Goal: Transaction & Acquisition: Purchase product/service

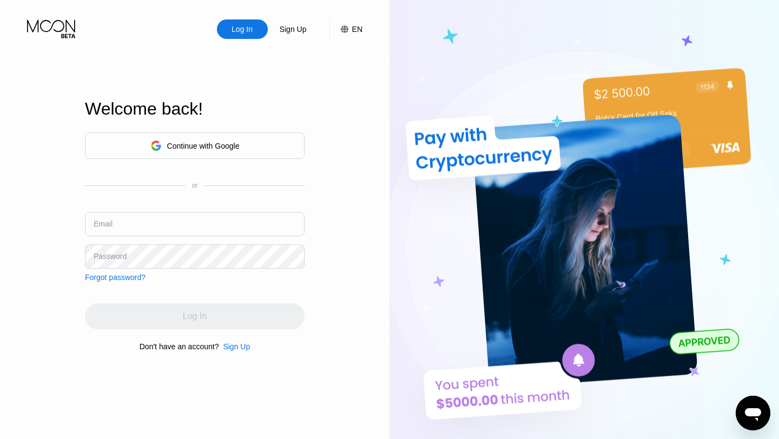
click at [188, 149] on div "Continue with Google" at bounding box center [203, 146] width 72 height 9
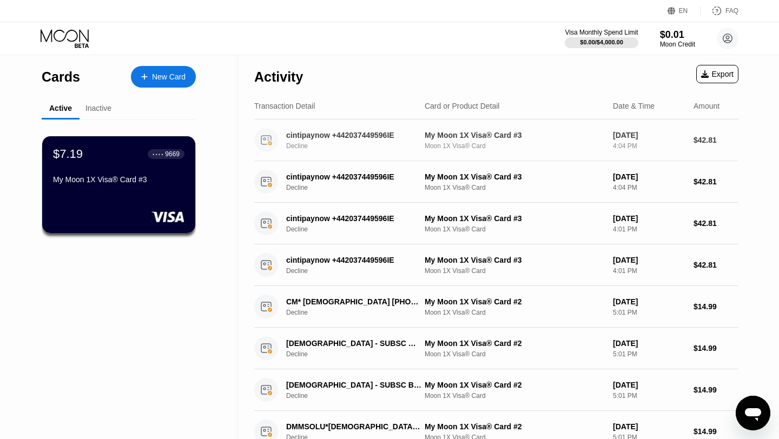
click at [487, 144] on div "Moon 1X Visa® Card" at bounding box center [515, 146] width 180 height 8
click at [622, 146] on div "4:04 PM" at bounding box center [649, 146] width 72 height 8
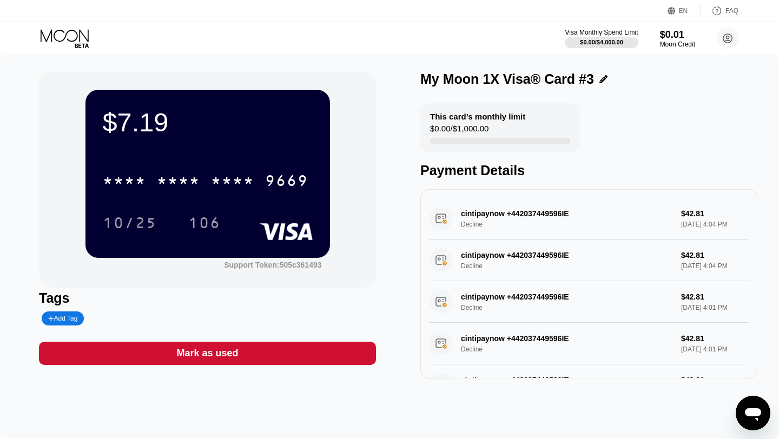
click at [60, 34] on icon at bounding box center [66, 38] width 50 height 19
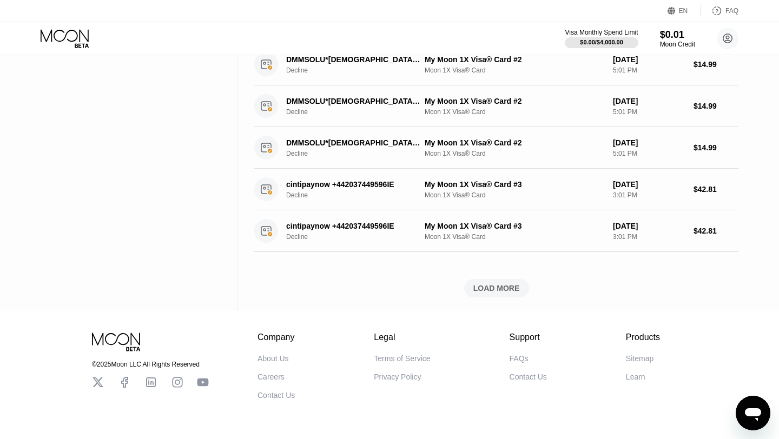
scroll to position [399, 0]
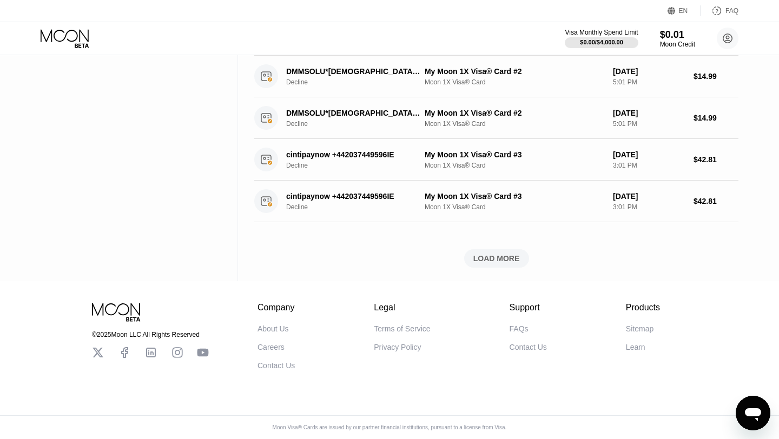
click at [492, 250] on div "LOAD MORE" at bounding box center [496, 258] width 65 height 18
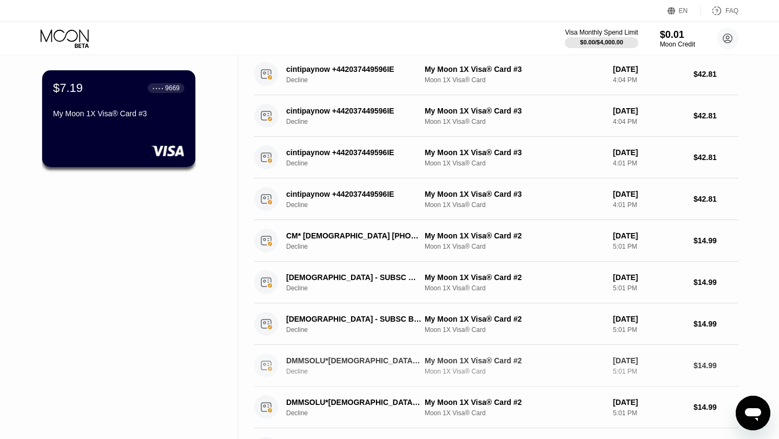
scroll to position [0, 0]
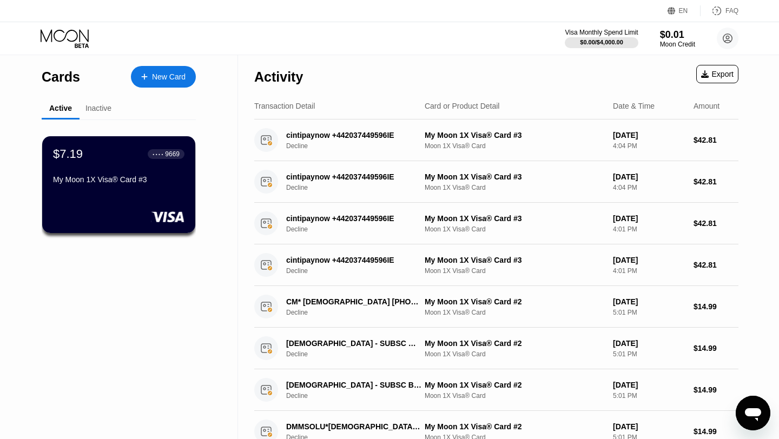
click at [97, 108] on div "Inactive" at bounding box center [98, 108] width 26 height 9
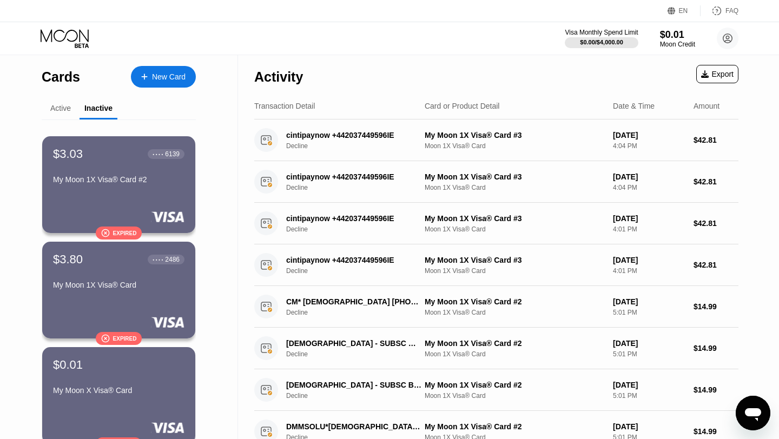
click at [62, 109] on div "Active" at bounding box center [60, 108] width 21 height 9
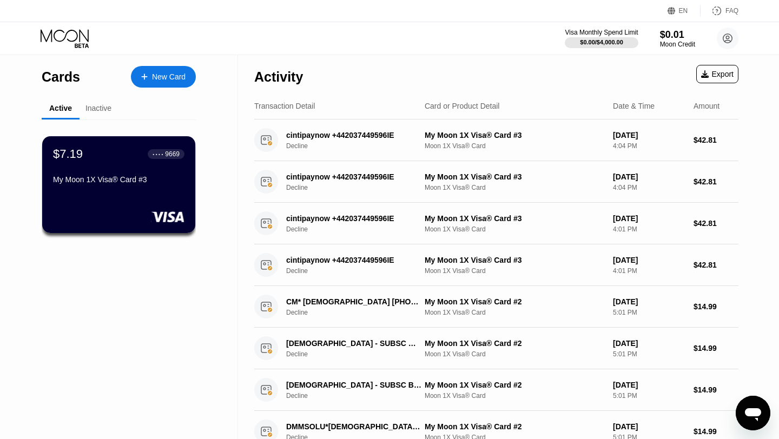
click at [163, 80] on div "New Card" at bounding box center [169, 76] width 34 height 9
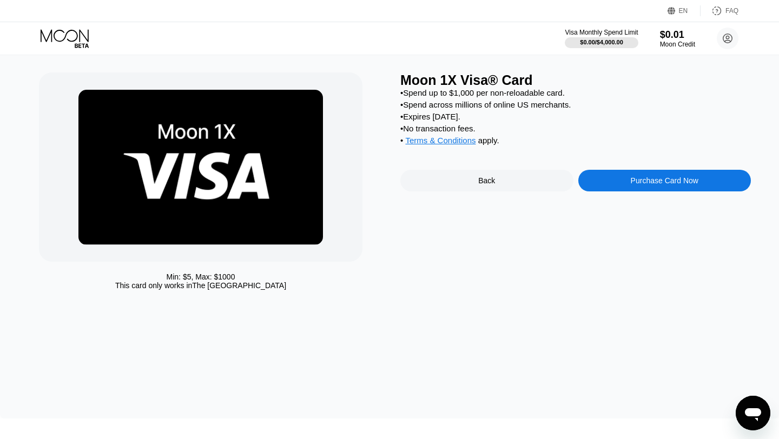
scroll to position [17, 0]
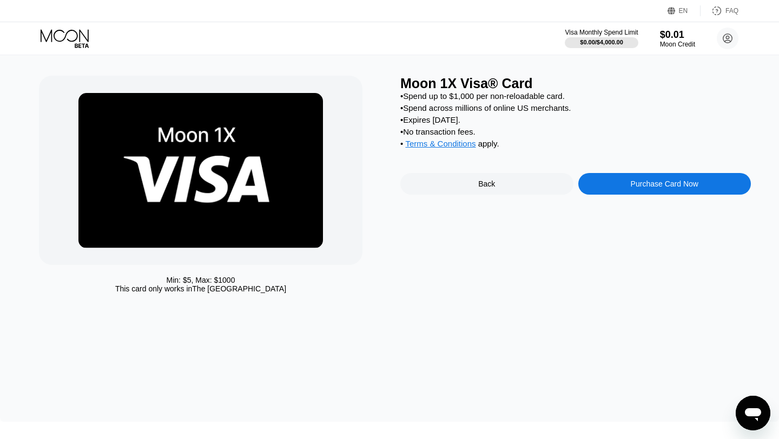
click at [614, 191] on div "Purchase Card Now" at bounding box center [664, 184] width 173 height 22
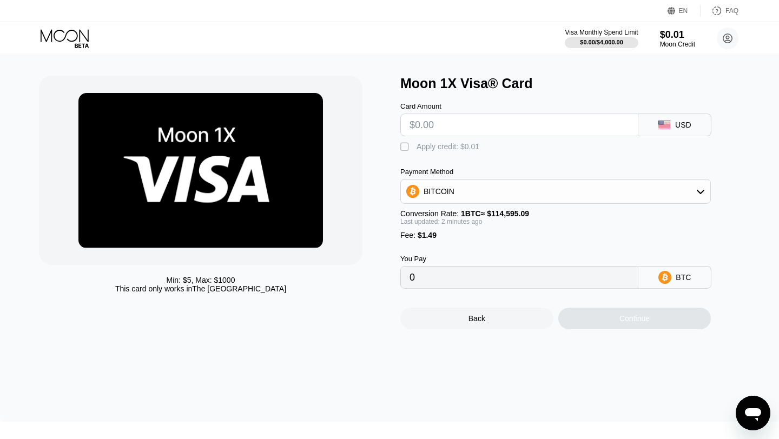
click at [449, 126] on input "text" at bounding box center [519, 125] width 220 height 22
type input "$5"
type input "0.00005664"
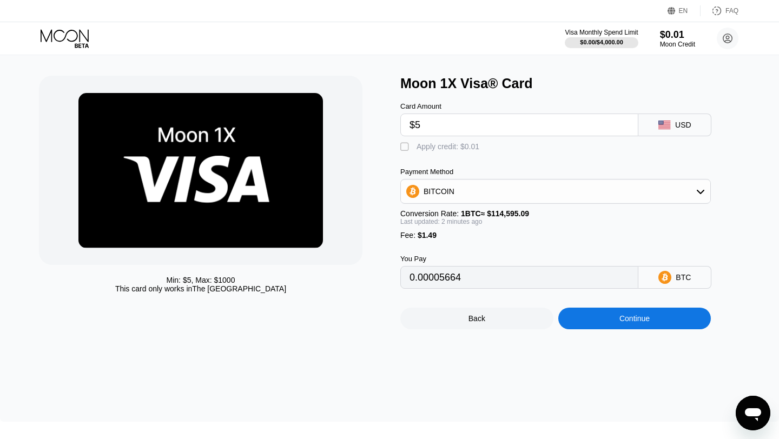
type input "$50"
type input "0.00044933"
type input "$50"
click at [663, 284] on icon at bounding box center [664, 277] width 13 height 13
click at [633, 322] on div "Continue" at bounding box center [634, 318] width 30 height 9
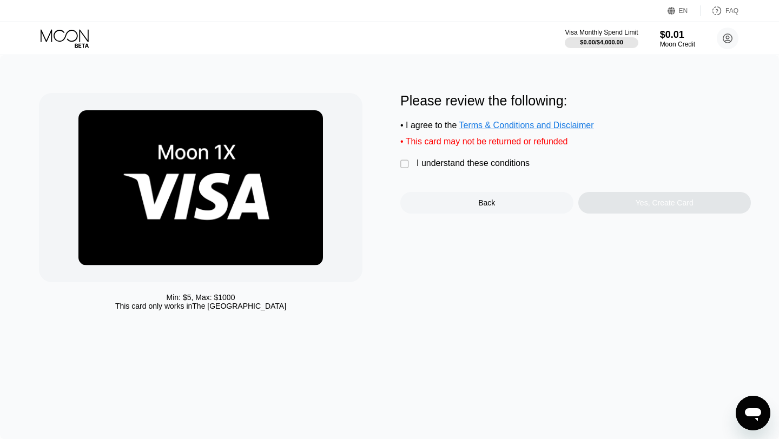
click at [398, 160] on div "Min: $ 5 , Max: $ 1000 This card only works in The United States Please review …" at bounding box center [389, 204] width 701 height 223
click at [403, 164] on div "" at bounding box center [405, 164] width 11 height 11
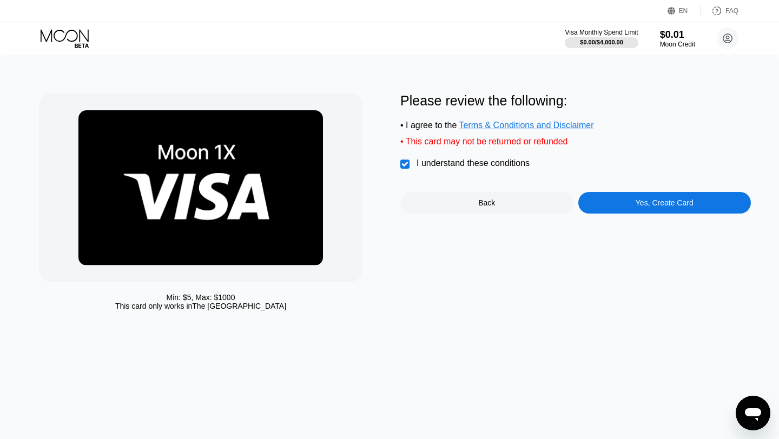
click at [650, 213] on div "Yes, Create Card" at bounding box center [664, 203] width 173 height 22
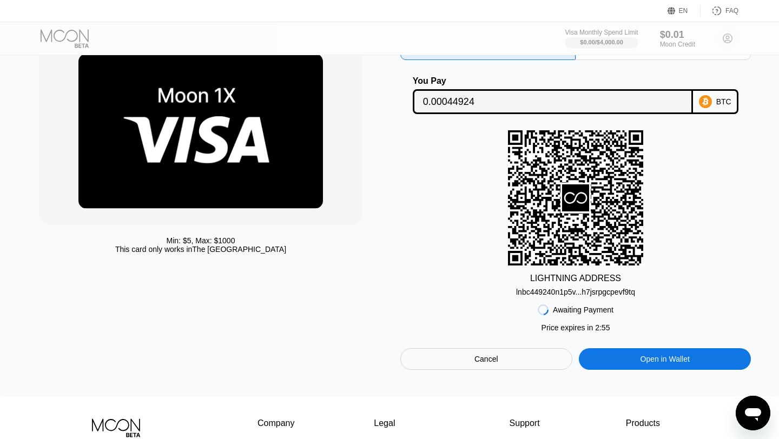
scroll to position [56, 0]
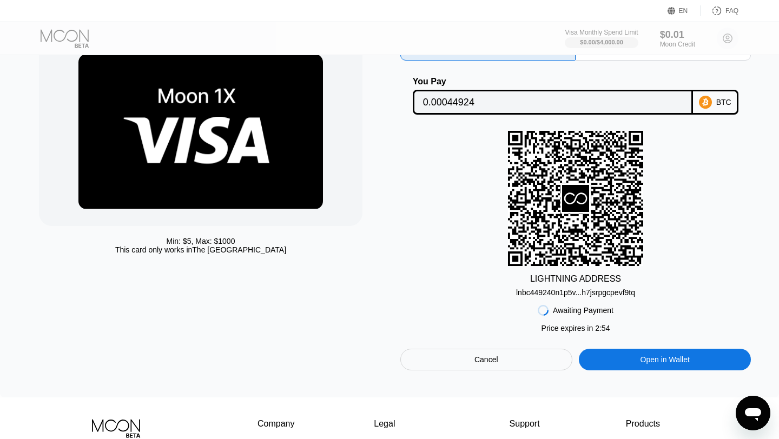
click at [715, 108] on div "BTC" at bounding box center [715, 102] width 45 height 25
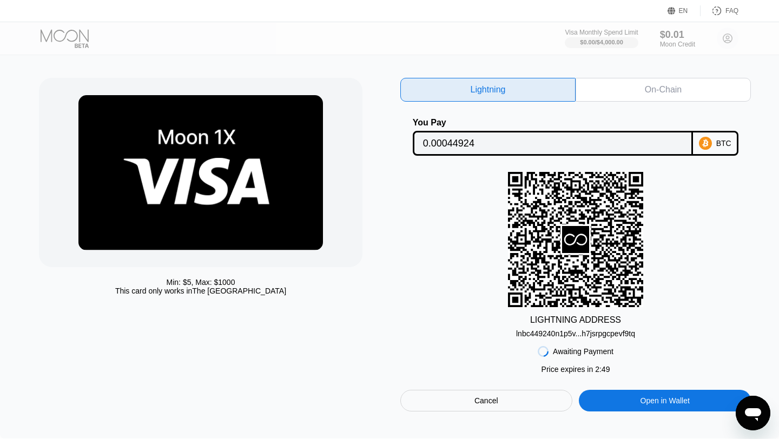
scroll to position [0, 0]
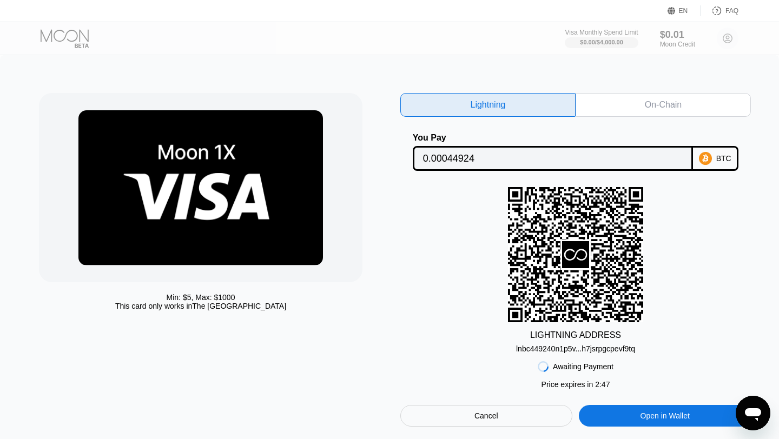
click at [517, 108] on div "Lightning" at bounding box center [487, 105] width 175 height 24
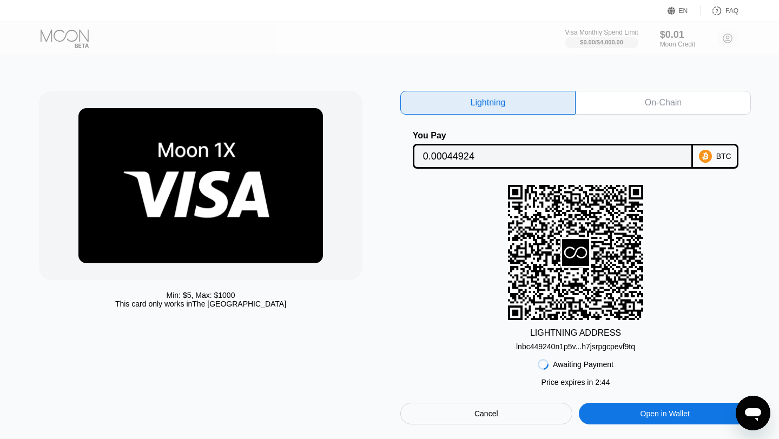
click at [645, 101] on div "On-Chain" at bounding box center [663, 102] width 37 height 11
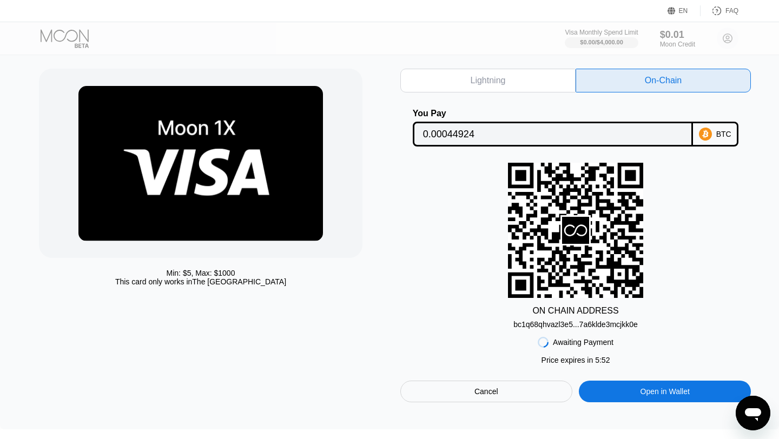
scroll to position [9, 0]
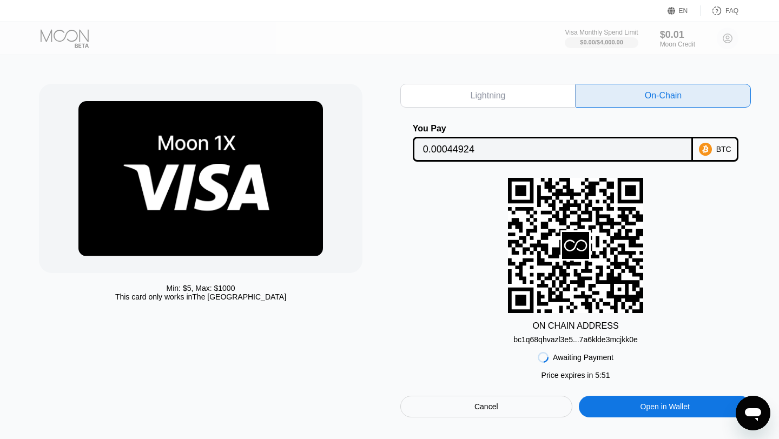
click at [505, 97] on div "Lightning" at bounding box center [488, 95] width 35 height 11
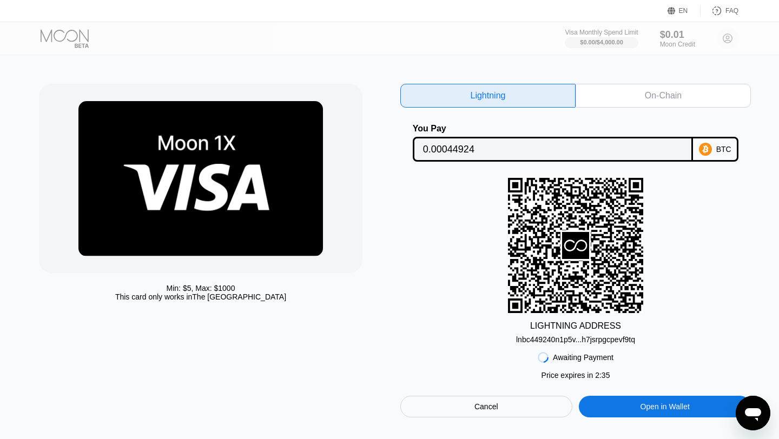
click at [647, 99] on div "On-Chain" at bounding box center [663, 95] width 37 height 11
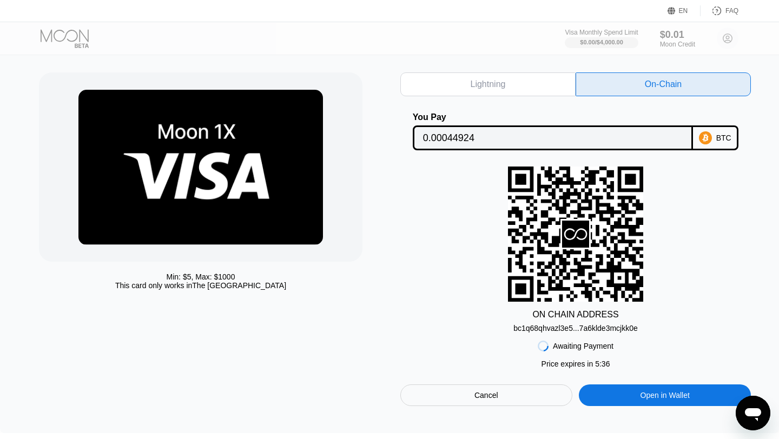
scroll to position [0, 0]
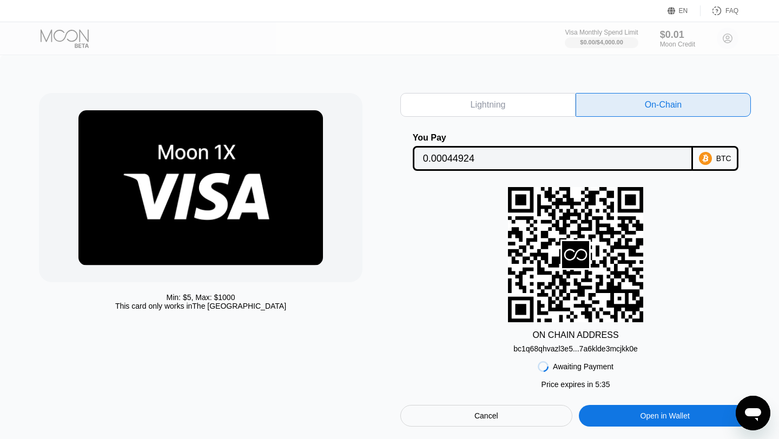
click at [48, 36] on div at bounding box center [74, 38] width 67 height 19
